Goal: Navigation & Orientation: Find specific page/section

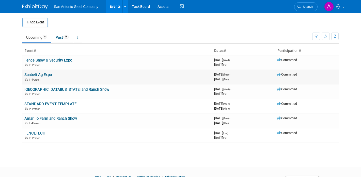
click at [51, 75] on link "Sunbelt Ag Expo" at bounding box center [37, 74] width 27 height 5
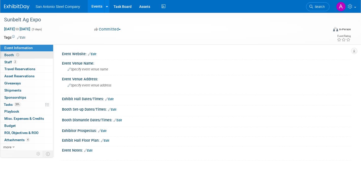
click at [30, 58] on link "Booth" at bounding box center [26, 55] width 53 height 7
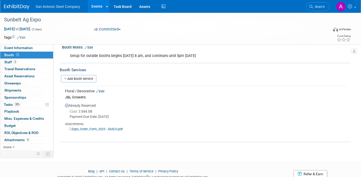
scroll to position [51, 0]
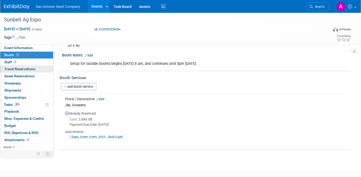
click at [35, 69] on link "0 Travel Reservations 0" at bounding box center [26, 68] width 53 height 7
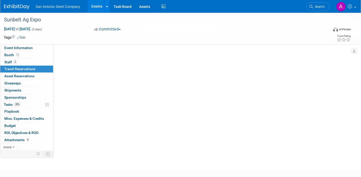
scroll to position [0, 0]
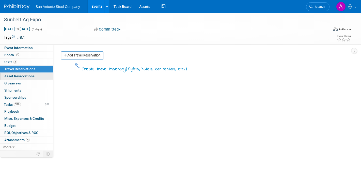
click at [33, 76] on span "Asset Reservations 0" at bounding box center [19, 76] width 30 height 4
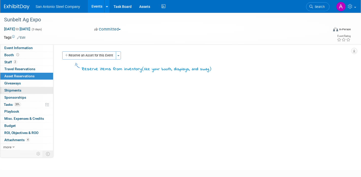
click at [31, 87] on link "0 Shipments 0" at bounding box center [26, 90] width 53 height 7
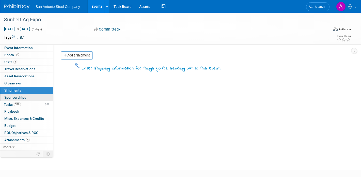
click at [29, 97] on link "0 Sponsorships 0" at bounding box center [26, 97] width 53 height 7
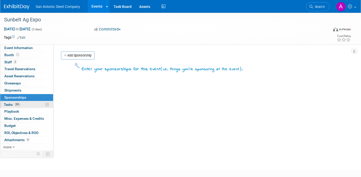
click at [27, 104] on link "20% Tasks 20%" at bounding box center [26, 104] width 53 height 7
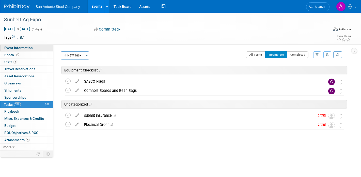
click at [39, 47] on link "Event Information" at bounding box center [26, 47] width 53 height 7
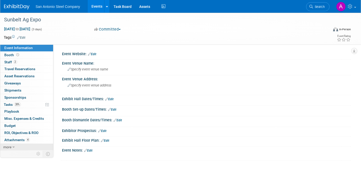
click at [25, 145] on link "more" at bounding box center [26, 146] width 53 height 7
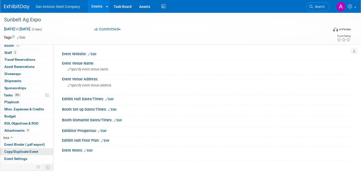
scroll to position [22, 0]
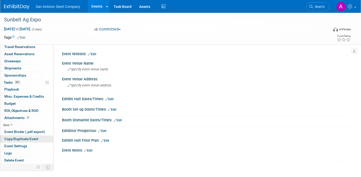
click at [19, 139] on span "Copy/Duplicate Event" at bounding box center [21, 138] width 34 height 4
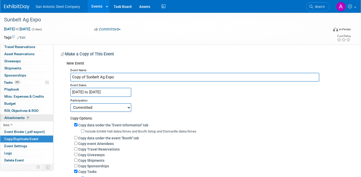
click at [17, 116] on span "Attachments 4" at bounding box center [16, 117] width 25 height 4
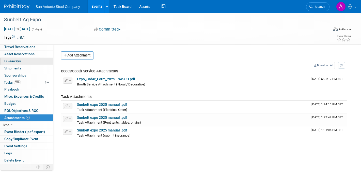
click at [16, 61] on span "Giveaways 0" at bounding box center [12, 61] width 16 height 4
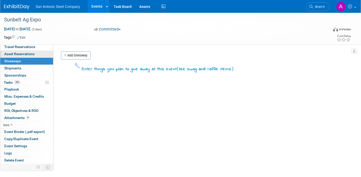
click at [24, 53] on span "Asset Reservations 0" at bounding box center [19, 54] width 30 height 4
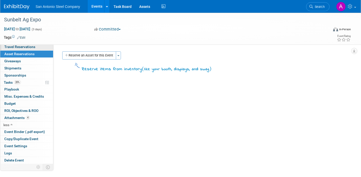
click at [27, 46] on span "Travel Reservations 0" at bounding box center [19, 47] width 31 height 4
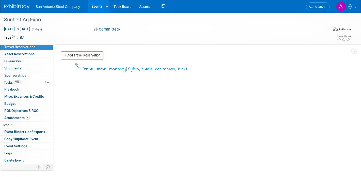
click at [76, 80] on div "Create travel itinerary ( flights, hotels, car rentals, etc. )" at bounding box center [204, 138] width 286 height 152
click at [36, 64] on div "0 Giveaways 0 Giveaways" at bounding box center [26, 61] width 53 height 7
click at [34, 74] on link "0 Sponsorships 0" at bounding box center [26, 75] width 53 height 7
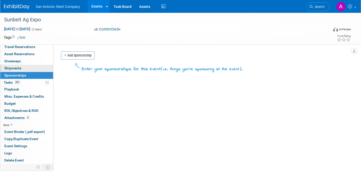
click at [35, 66] on link "0 Shipments 0" at bounding box center [26, 68] width 53 height 7
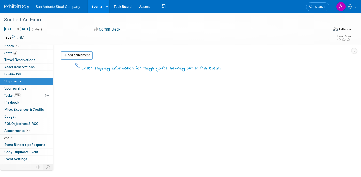
scroll to position [0, 0]
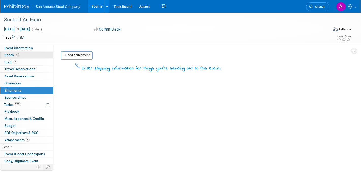
click at [28, 56] on link "Booth" at bounding box center [26, 55] width 53 height 7
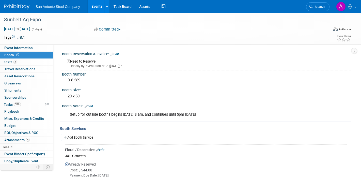
click at [157, 127] on div "Booth Services" at bounding box center [205, 129] width 291 height 6
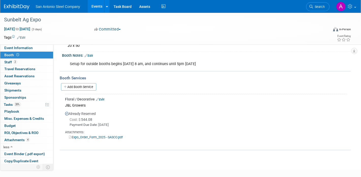
scroll to position [51, 0]
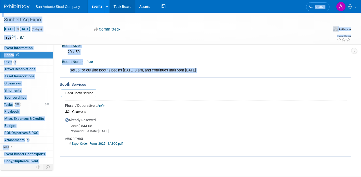
drag, startPoint x: 123, startPoint y: 74, endPoint x: 125, endPoint y: 1, distance: 72.8
click at [125, 1] on body "San Antonio Steel Company Events Add Event Bulk Upload Events Shareable Event B…" at bounding box center [180, 44] width 361 height 177
